Goal: Task Accomplishment & Management: Use online tool/utility

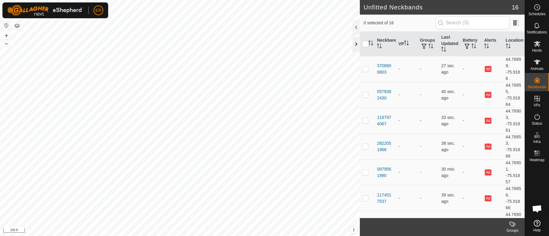
scroll to position [5075, 0]
click at [7, 44] on button "–" at bounding box center [6, 43] width 7 height 7
click at [119, 64] on div "3708906803 - + – ⇧ i This application includes HERE Maps. © 2024 HERE. All righ…" at bounding box center [180, 118] width 360 height 236
click at [8, 43] on button "–" at bounding box center [6, 43] width 7 height 7
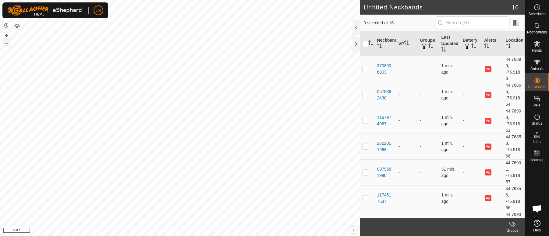
click at [7, 43] on button "–" at bounding box center [6, 43] width 7 height 7
click at [537, 208] on span "Open chat" at bounding box center [537, 209] width 10 height 9
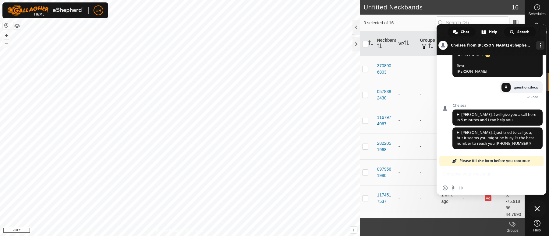
click at [516, 32] on link "Search" at bounding box center [519, 31] width 31 height 9
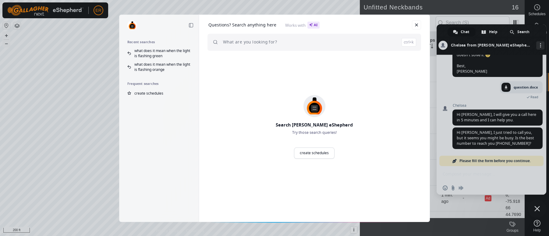
click at [368, 35] on input "search" at bounding box center [319, 42] width 193 height 17
click at [400, 45] on link "Ask our AI Ask" at bounding box center [399, 42] width 33 height 11
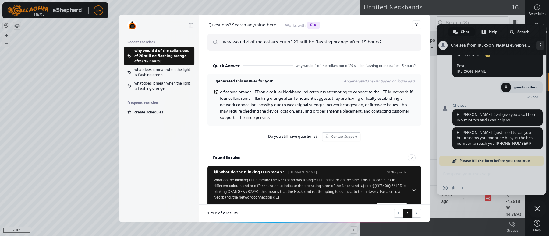
click at [400, 45] on input "why would 4 of the collars out of 20 still be flashing orange after 15 hours?" at bounding box center [319, 42] width 193 height 17
click at [300, 139] on span "Do you still have questions?" at bounding box center [292, 136] width 49 height 5
click at [290, 138] on span "Do you still have questions?" at bounding box center [292, 136] width 49 height 5
click at [380, 43] on input "why would 4 of the collars out of 20 still be flashing orange after 15 hours?" at bounding box center [319, 42] width 193 height 17
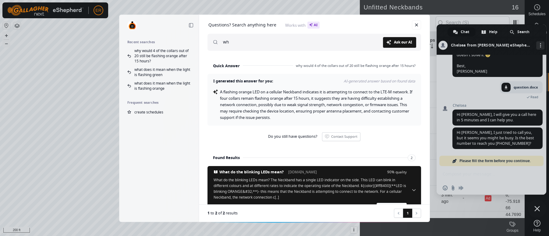
type input "w"
type input "all of the 20 collars are sitting on the same wagon the others changed within a…"
click at [402, 43] on span "Ask our AI" at bounding box center [403, 43] width 18 height 4
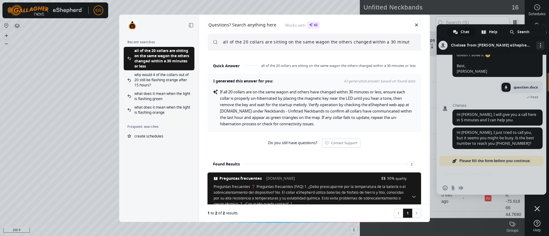
scroll to position [0, 14]
click at [416, 25] on link at bounding box center [416, 24] width 9 height 9
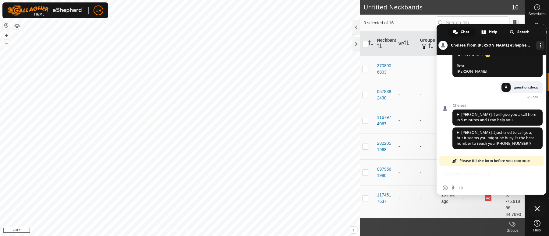
click at [536, 209] on span "Close chat" at bounding box center [536, 208] width 5 height 5
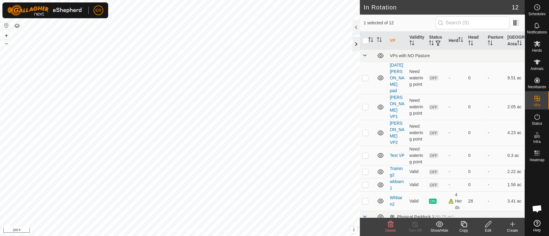
click at [357, 44] on div at bounding box center [356, 44] width 7 height 15
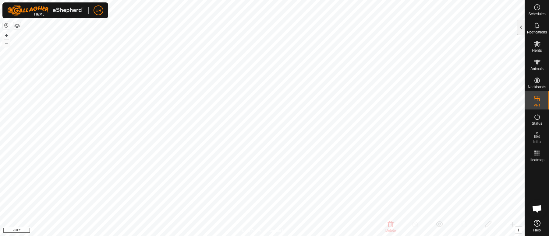
checkbox input "true"
checkbox input "false"
checkbox input "true"
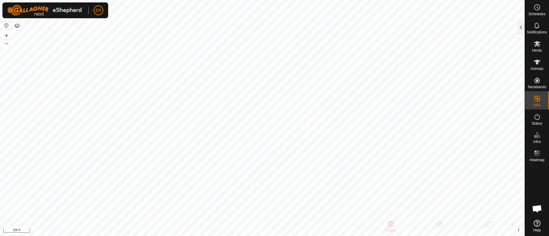
checkbox input "false"
click at [520, 27] on div at bounding box center [520, 27] width 7 height 15
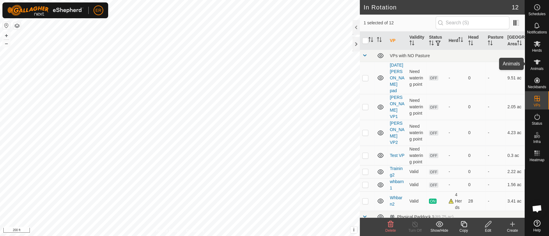
click at [537, 61] on icon at bounding box center [537, 62] width 7 height 5
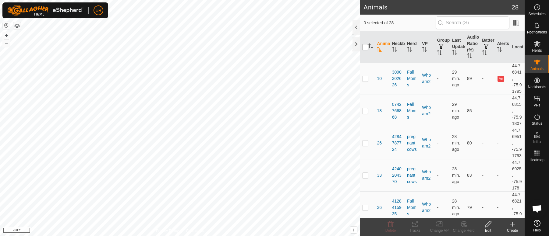
click at [366, 47] on input "checkbox" at bounding box center [365, 47] width 6 height 6
checkbox input "true"
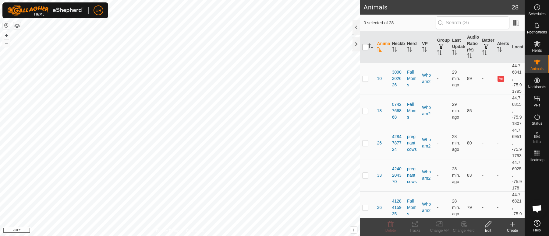
checkbox input "true"
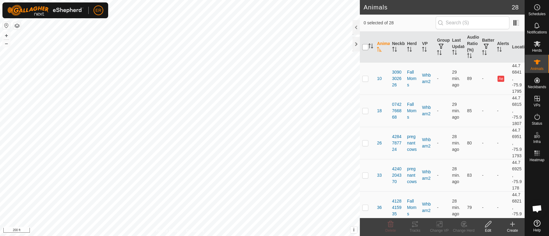
checkbox input "true"
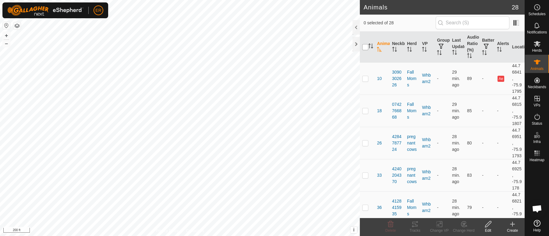
checkbox input "true"
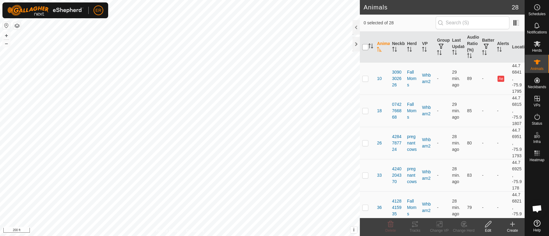
checkbox input "true"
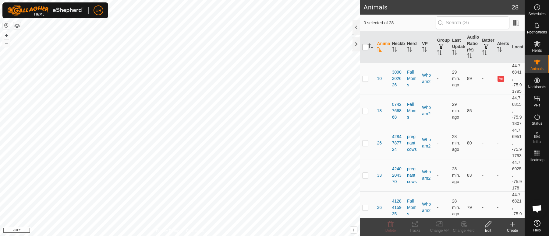
checkbox input "true"
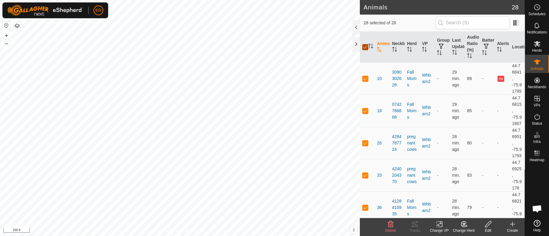
click at [366, 47] on input "checkbox" at bounding box center [365, 47] width 6 height 6
checkbox input "false"
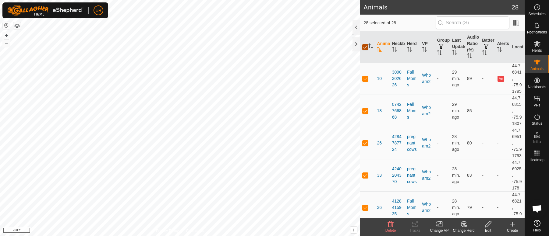
checkbox input "false"
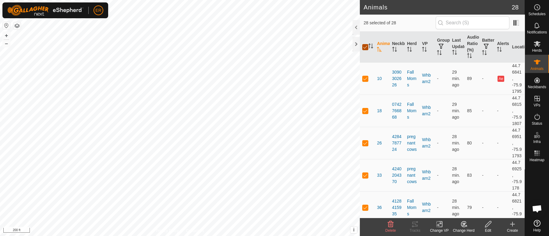
checkbox input "false"
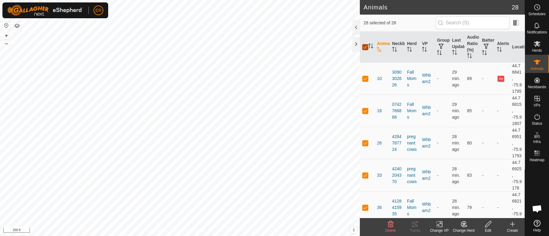
checkbox input "false"
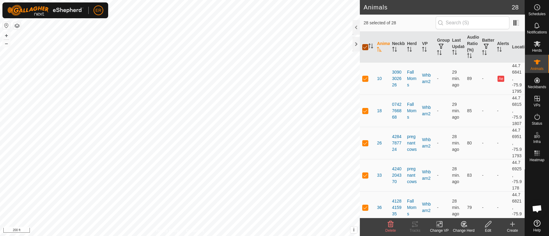
checkbox input "false"
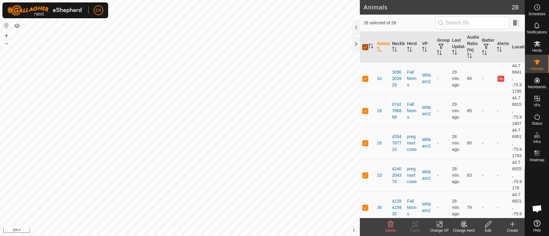
checkbox input "false"
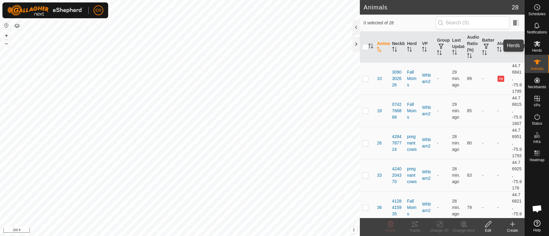
click at [536, 45] on icon at bounding box center [537, 44] width 7 height 6
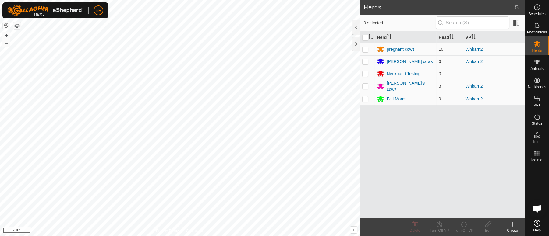
click at [365, 61] on p-checkbox at bounding box center [365, 61] width 6 height 5
checkbox input "true"
click at [464, 224] on icon at bounding box center [464, 224] width 8 height 7
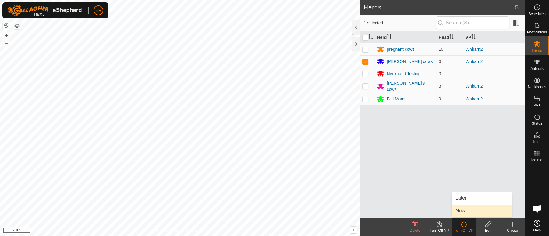
click at [463, 212] on link "Now" at bounding box center [482, 211] width 60 height 12
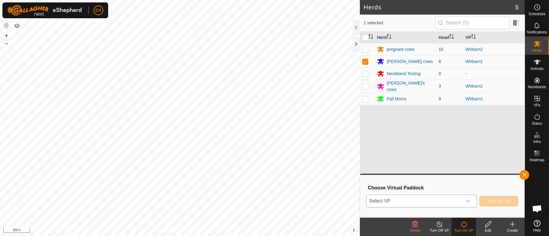
click at [468, 202] on icon "dropdown trigger" at bounding box center [468, 202] width 4 height 2
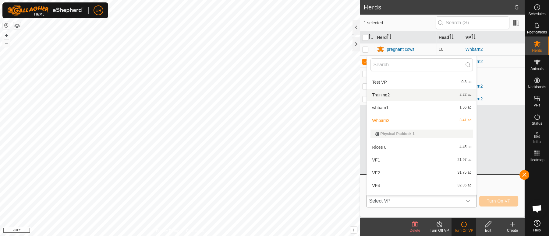
scroll to position [59, 0]
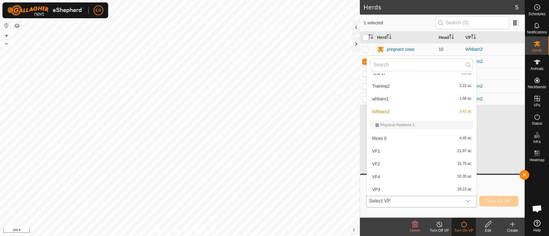
click at [375, 151] on li "VF1 21.97 ac" at bounding box center [422, 151] width 110 height 12
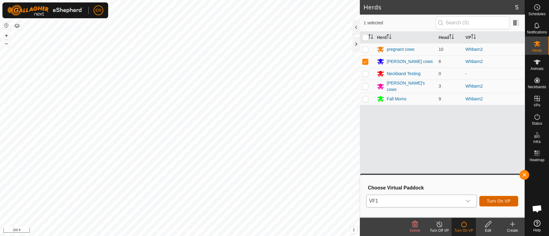
click at [503, 202] on span "Turn On VP" at bounding box center [499, 201] width 24 height 5
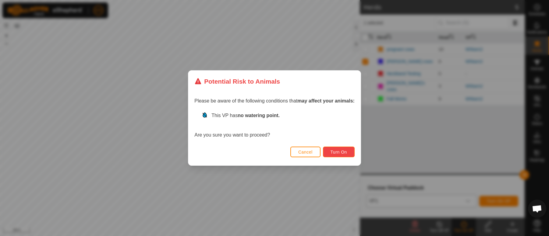
click at [347, 153] on span "Turn On" at bounding box center [339, 152] width 16 height 5
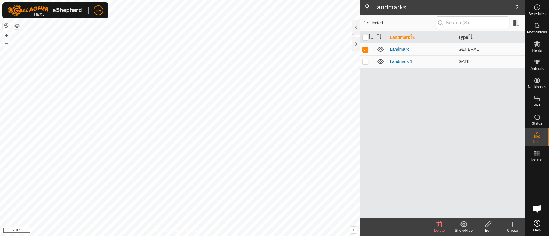
click at [440, 225] on icon at bounding box center [440, 225] width 6 height 6
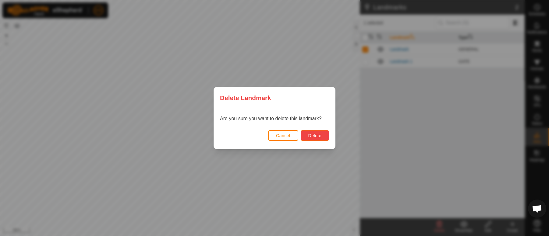
click at [321, 135] on span "Delete" at bounding box center [314, 135] width 13 height 5
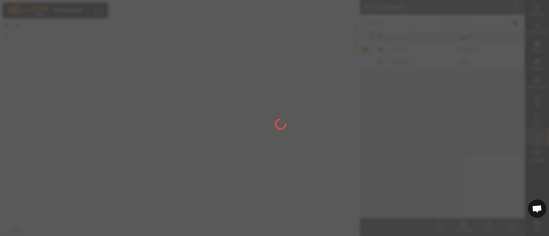
checkbox input "false"
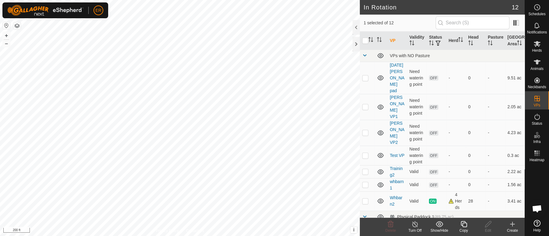
checkbox input "false"
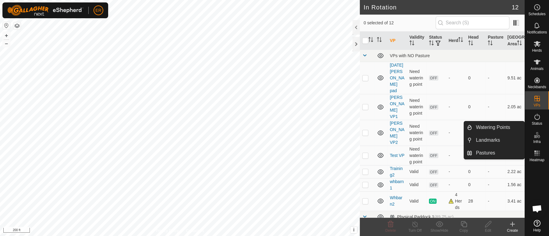
click at [536, 139] on icon at bounding box center [537, 135] width 7 height 7
click at [496, 127] on link "Watering Points" at bounding box center [498, 128] width 52 height 12
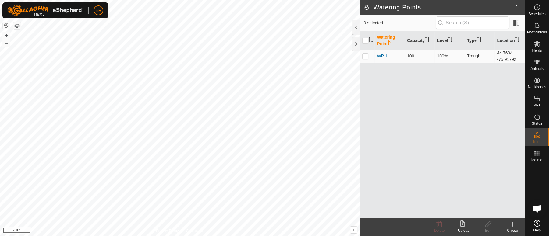
click at [513, 227] on icon at bounding box center [513, 224] width 0 height 4
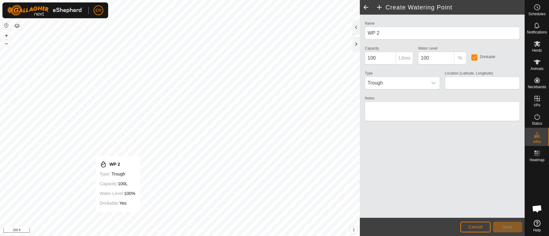
type input "44.769317, -75.933418"
click at [506, 226] on span "Save" at bounding box center [507, 227] width 10 height 5
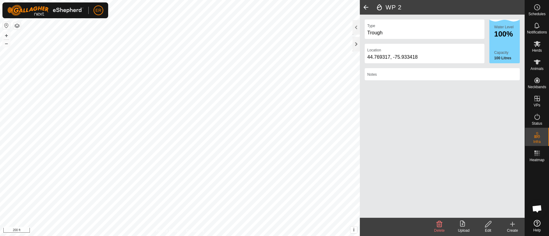
click at [451, 83] on div "Notes" at bounding box center [442, 76] width 160 height 17
click at [356, 44] on div at bounding box center [356, 44] width 7 height 15
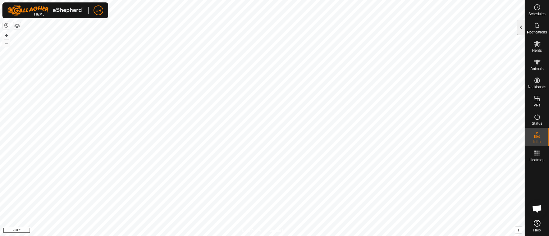
click at [520, 27] on div at bounding box center [520, 27] width 7 height 15
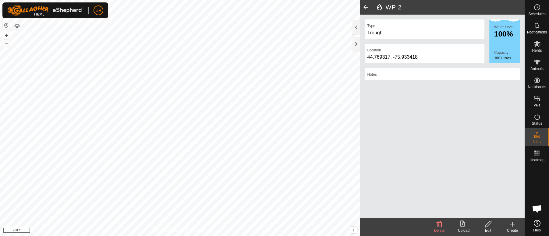
click at [487, 225] on icon at bounding box center [488, 224] width 8 height 7
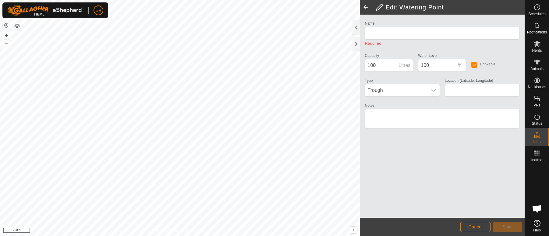
type input "WP 2"
type input "44.769317, -75.933418"
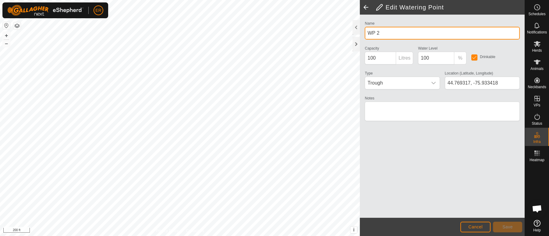
click at [381, 31] on input "WP 2" at bounding box center [442, 33] width 155 height 13
type input "W"
type input "VP1"
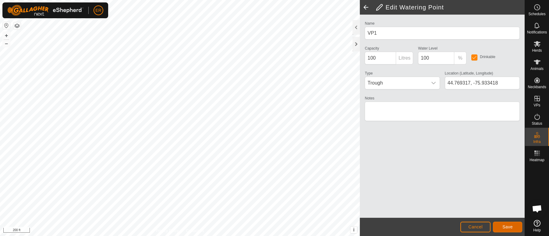
click at [507, 227] on span "Save" at bounding box center [507, 227] width 10 height 5
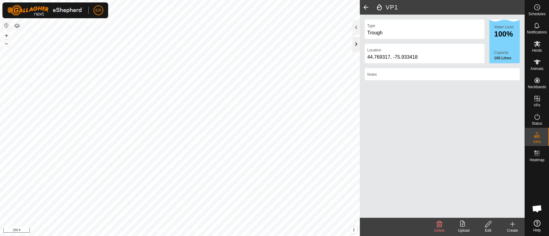
click at [356, 43] on div at bounding box center [356, 44] width 7 height 15
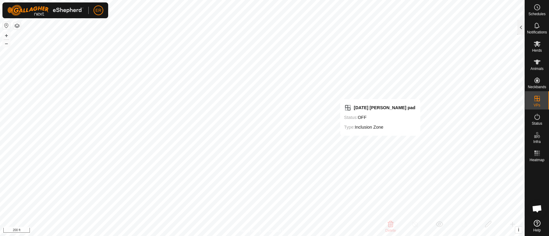
checkbox input "false"
click at [521, 27] on div at bounding box center [520, 27] width 7 height 15
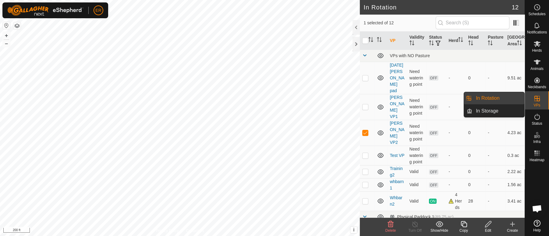
click at [538, 97] on icon at bounding box center [537, 98] width 7 height 7
click at [510, 98] on link "In Rotation" at bounding box center [498, 98] width 52 height 12
click at [493, 99] on link "In Rotation" at bounding box center [498, 98] width 52 height 12
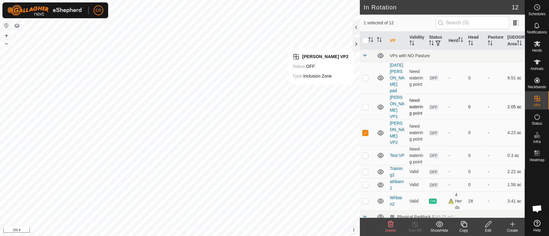
checkbox input "false"
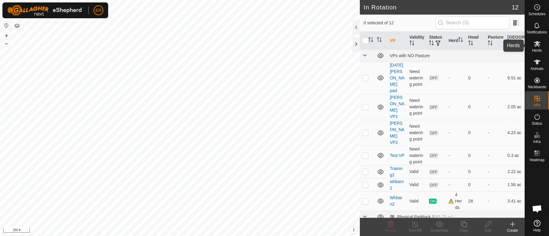
click at [536, 45] on icon at bounding box center [537, 44] width 7 height 6
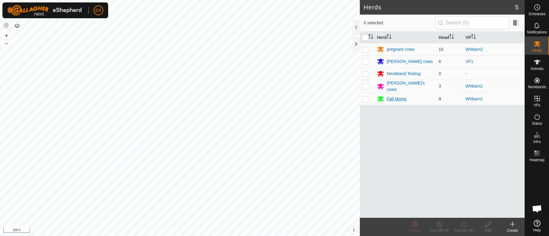
click at [390, 97] on div "Fall Moms" at bounding box center [397, 99] width 20 height 6
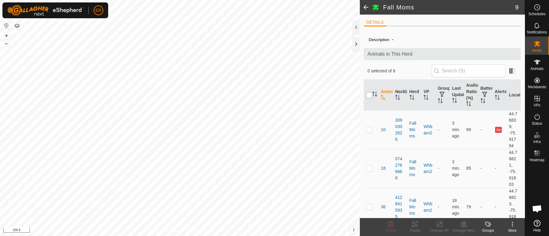
click at [370, 97] on input "checkbox" at bounding box center [369, 95] width 6 height 6
checkbox input "true"
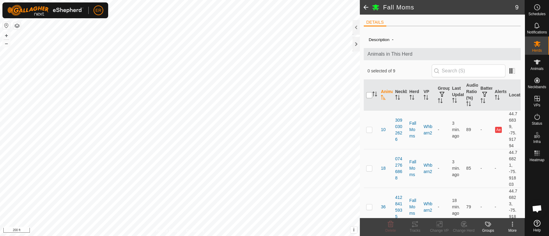
checkbox input "true"
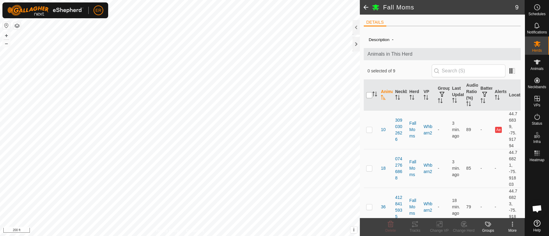
checkbox input "true"
click at [440, 223] on icon at bounding box center [440, 224] width 8 height 7
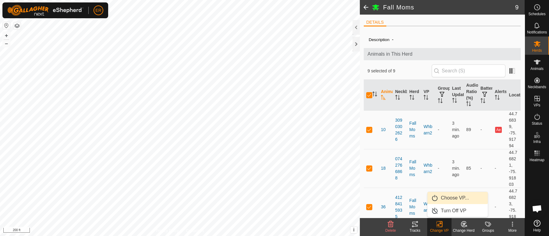
click at [455, 199] on link "Choose VP..." at bounding box center [458, 198] width 60 height 12
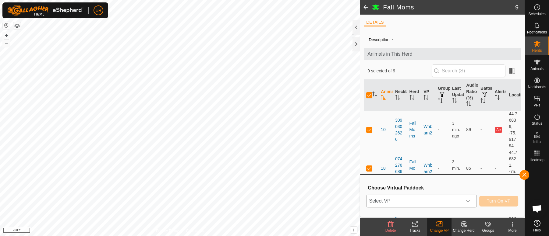
click at [467, 203] on icon "dropdown trigger" at bounding box center [468, 201] width 5 height 5
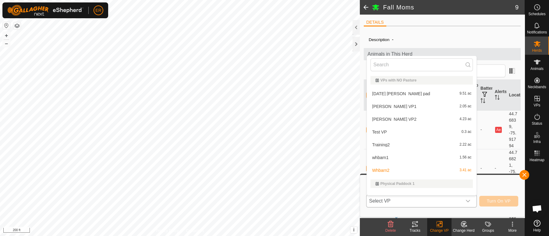
scroll to position [8, 0]
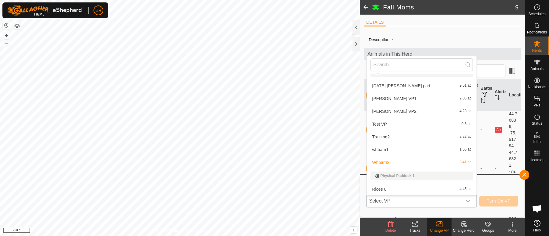
click at [379, 110] on li "[PERSON_NAME] VP2 4.23 ac" at bounding box center [422, 111] width 110 height 12
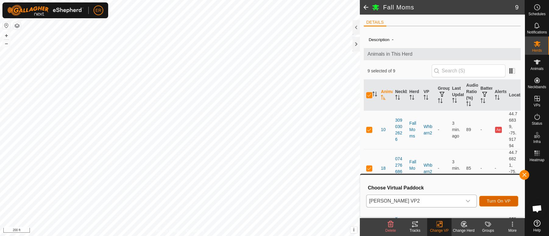
click at [506, 200] on span "Turn On VP" at bounding box center [499, 201] width 24 height 5
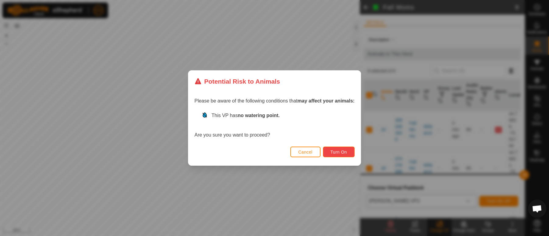
click at [345, 151] on span "Turn On" at bounding box center [339, 152] width 16 height 5
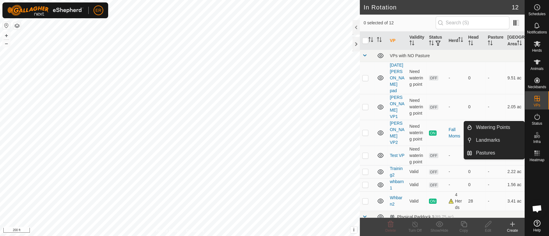
click at [534, 137] on icon at bounding box center [535, 136] width 3 height 3
click at [509, 128] on link "Watering Points" at bounding box center [498, 128] width 52 height 12
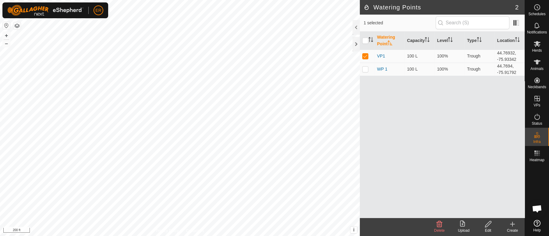
click at [489, 225] on icon at bounding box center [488, 225] width 6 height 6
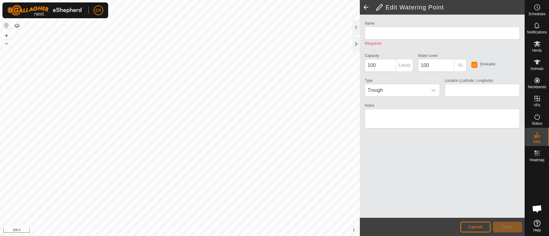
type input "VP1"
type input "44.769317, -75.933418"
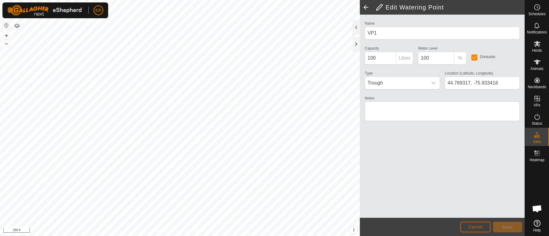
click at [469, 225] on span "Cancel" at bounding box center [475, 227] width 14 height 5
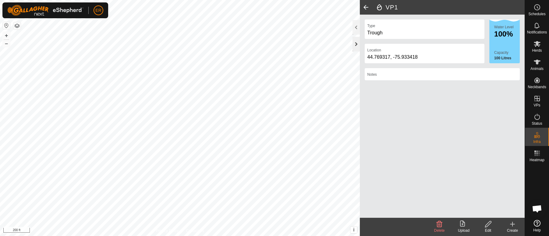
click at [355, 41] on div at bounding box center [356, 44] width 7 height 15
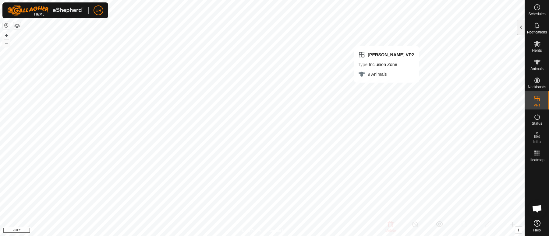
checkbox input "false"
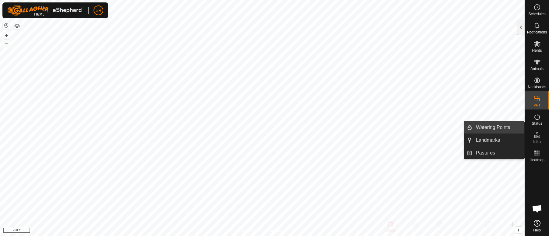
click at [502, 128] on link "Watering Points" at bounding box center [498, 128] width 52 height 12
click at [499, 128] on link "Watering Points" at bounding box center [498, 128] width 52 height 12
